Goal: Task Accomplishment & Management: Use online tool/utility

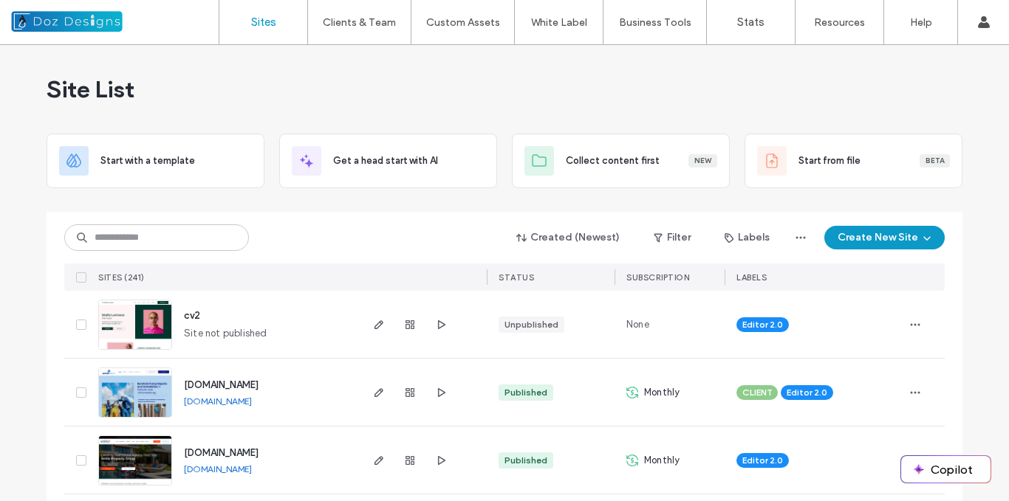
click at [125, 456] on img at bounding box center [135, 486] width 72 height 100
click at [198, 236] on input at bounding box center [156, 238] width 185 height 27
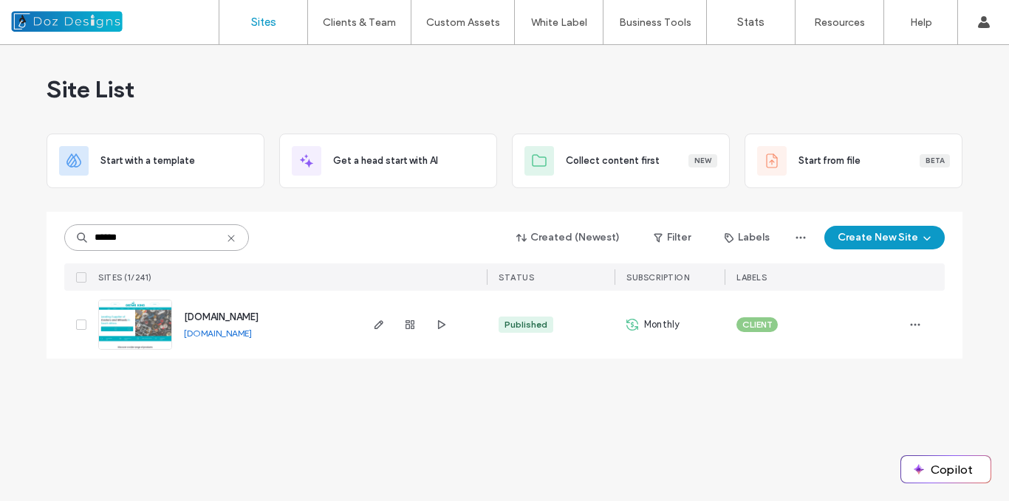
type input "******"
click at [150, 327] on img at bounding box center [135, 351] width 72 height 100
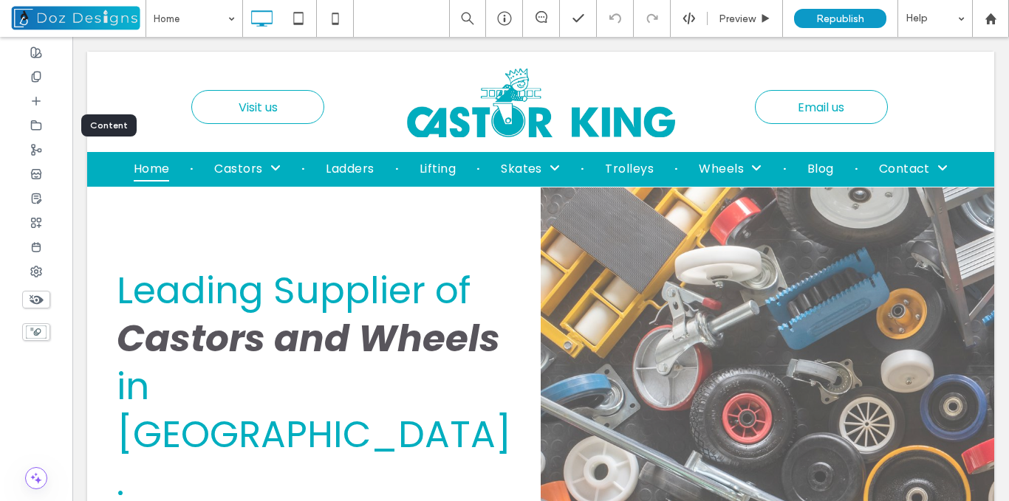
click at [35, 126] on icon at bounding box center [36, 126] width 12 height 12
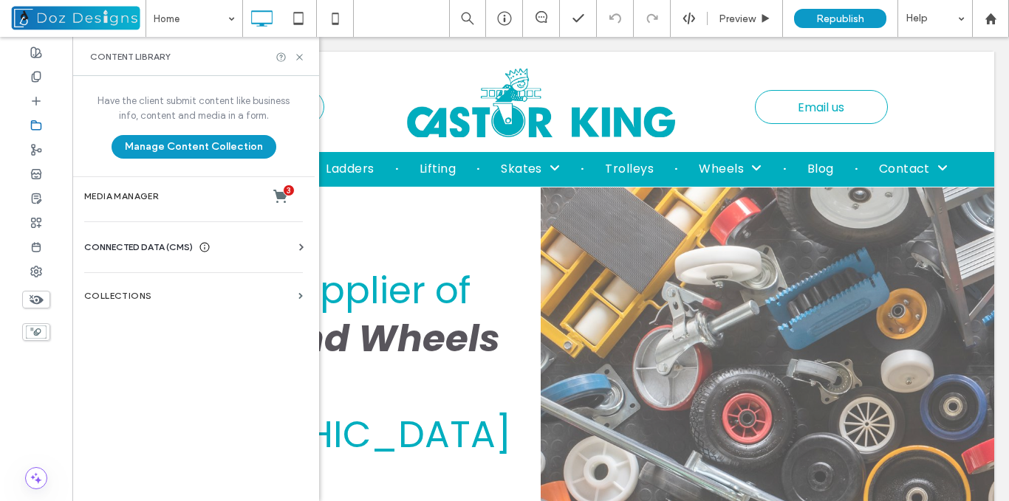
click at [294, 243] on icon at bounding box center [301, 247] width 15 height 15
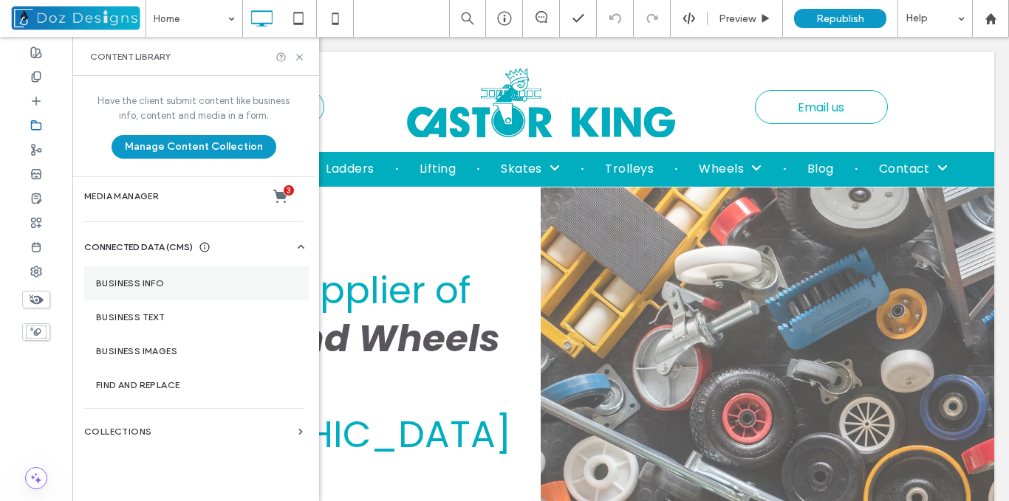
click at [154, 285] on label "Business Info" at bounding box center [196, 283] width 201 height 10
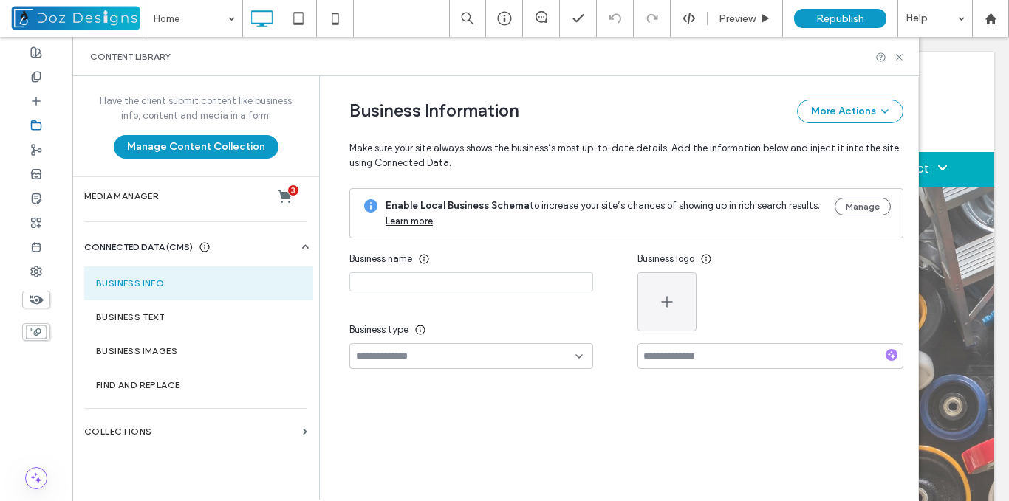
type input "**********"
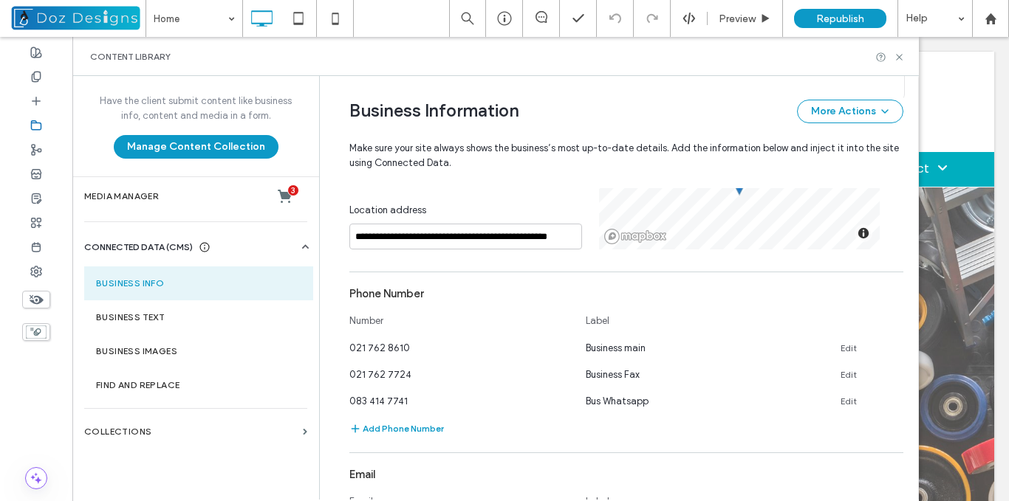
scroll to position [535, 0]
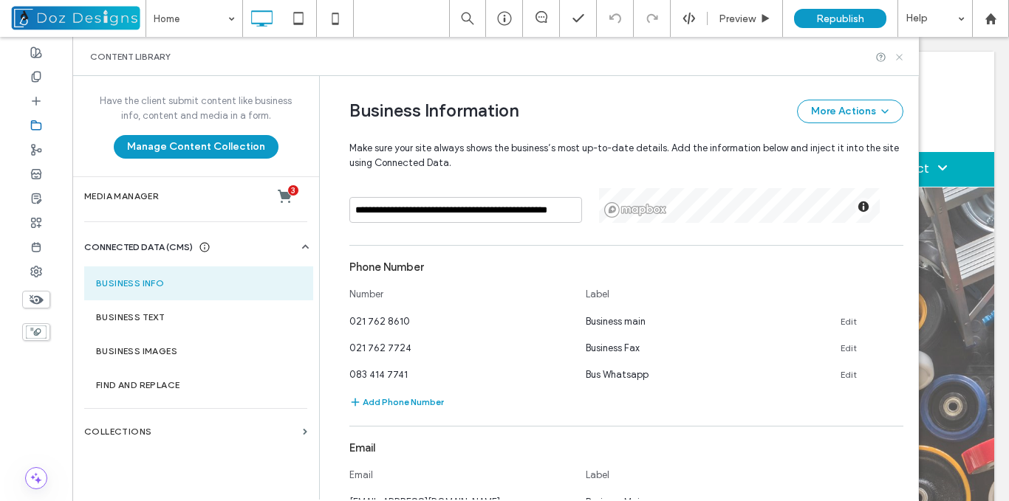
click at [897, 56] on icon at bounding box center [899, 57] width 11 height 11
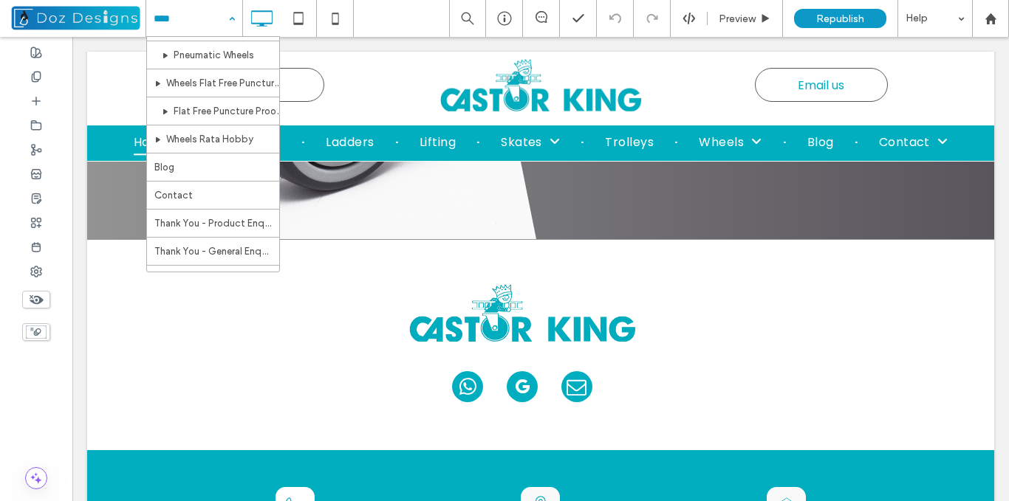
scroll to position [1671, 0]
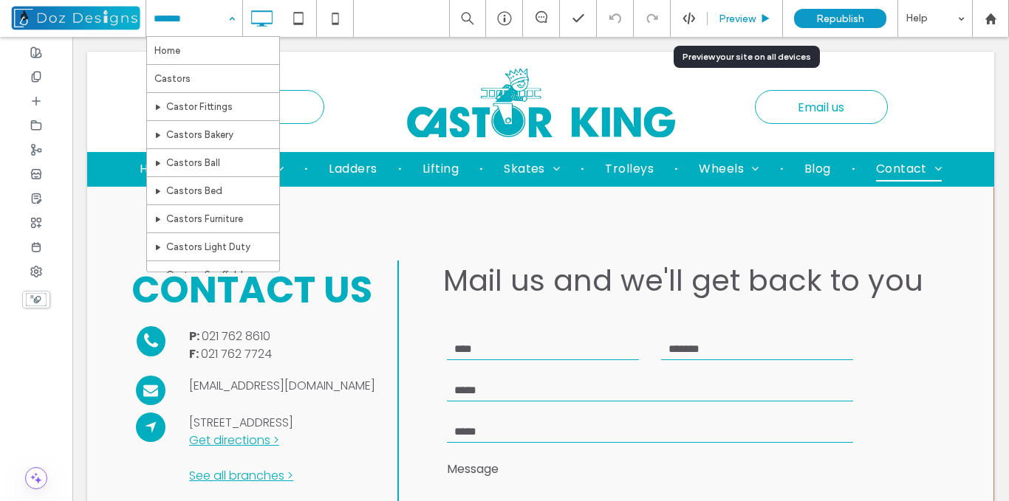
click at [759, 19] on div "Preview" at bounding box center [744, 19] width 75 height 13
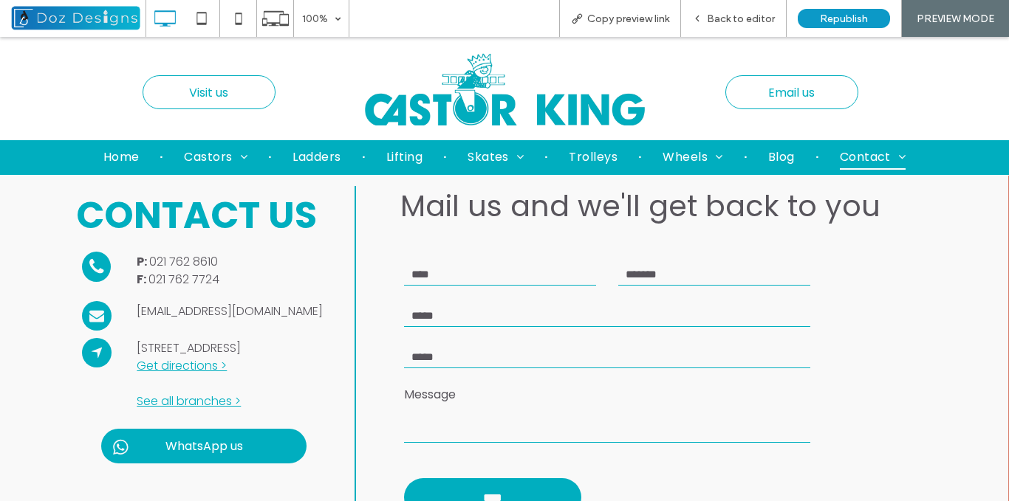
scroll to position [56, 0]
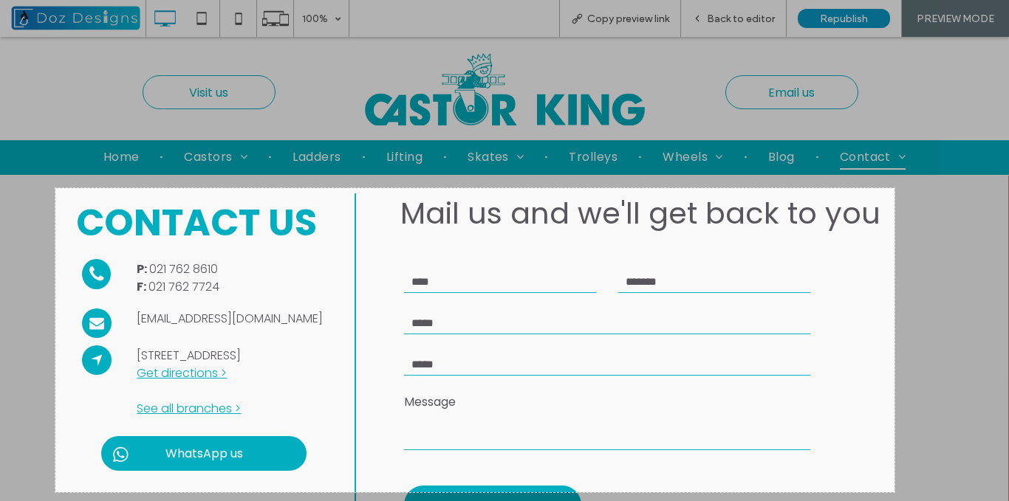
drag, startPoint x: 55, startPoint y: 188, endPoint x: 894, endPoint y: 493, distance: 892.4
click at [894, 493] on div "1136 X 412" at bounding box center [504, 250] width 1009 height 501
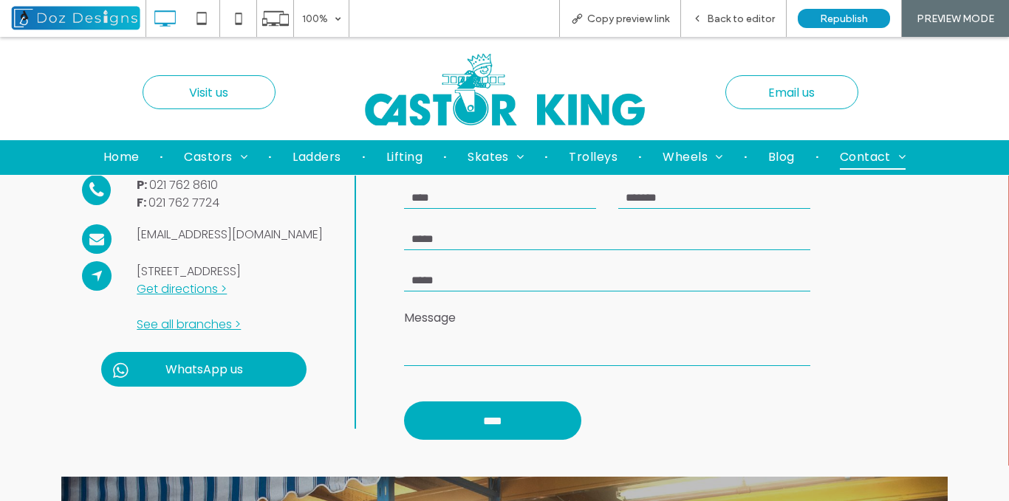
scroll to position [0, 0]
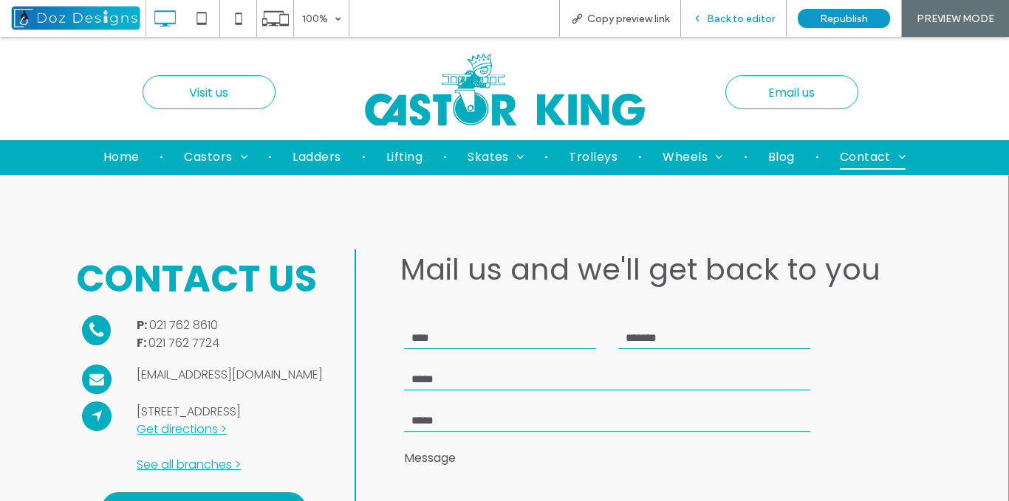
click at [702, 22] on icon at bounding box center [697, 18] width 10 height 10
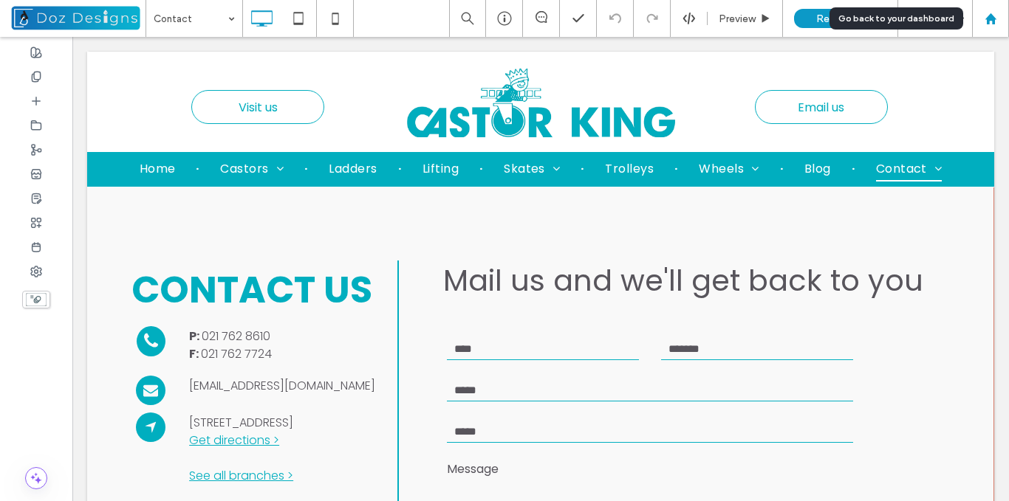
click at [990, 22] on icon at bounding box center [990, 19] width 13 height 13
